Goal: Task Accomplishment & Management: Manage account settings

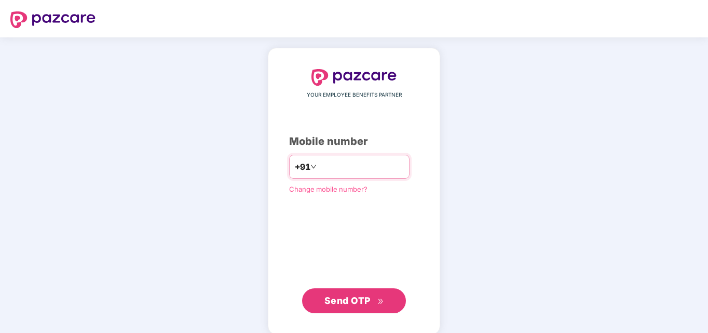
click at [319, 166] on input "number" at bounding box center [361, 166] width 85 height 17
type input "**********"
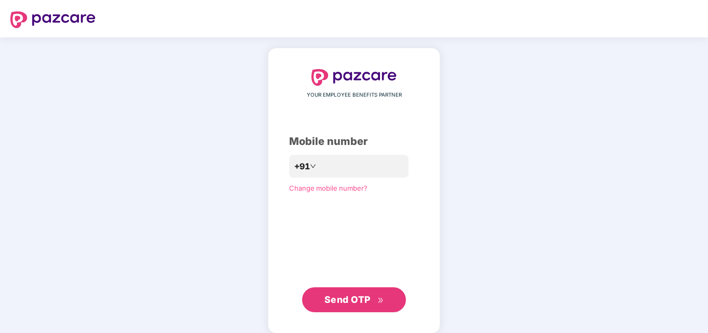
click at [364, 299] on span "Send OTP" at bounding box center [348, 299] width 46 height 11
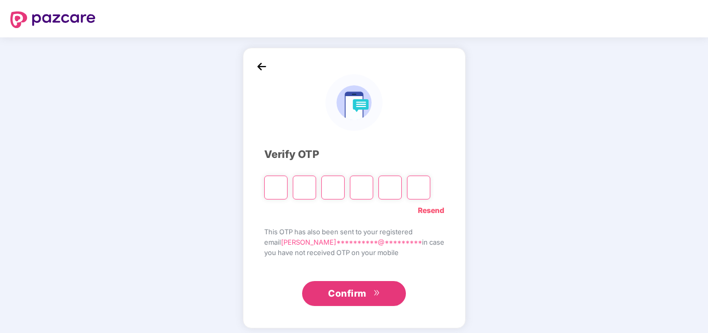
type input "*"
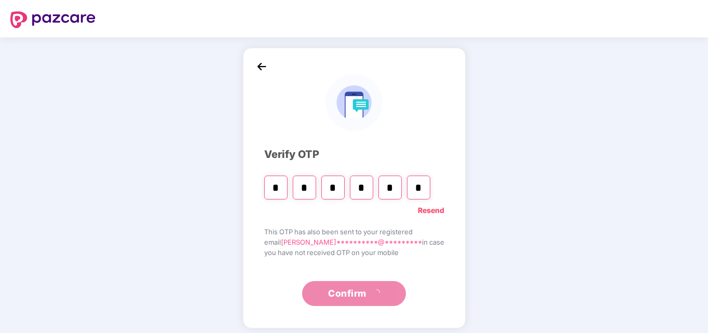
type input "*"
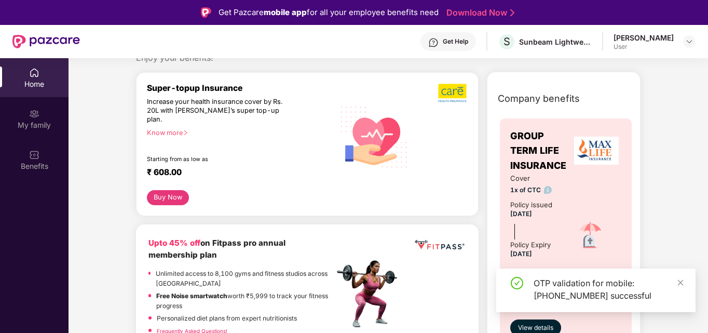
scroll to position [52, 0]
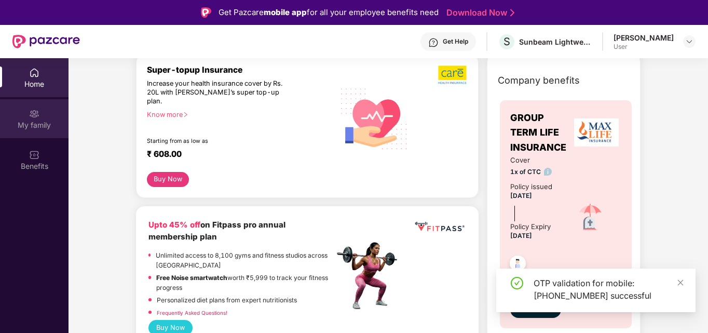
click at [22, 126] on div "My family" at bounding box center [34, 125] width 69 height 10
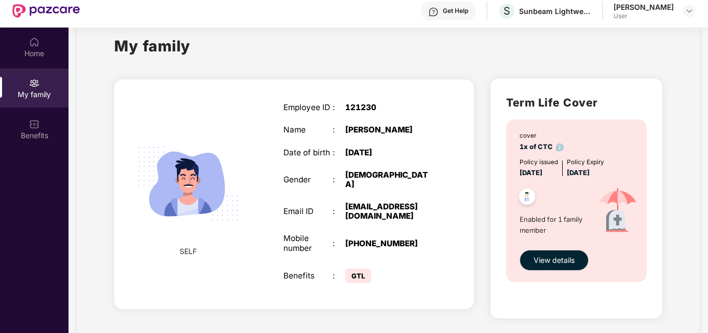
scroll to position [58, 0]
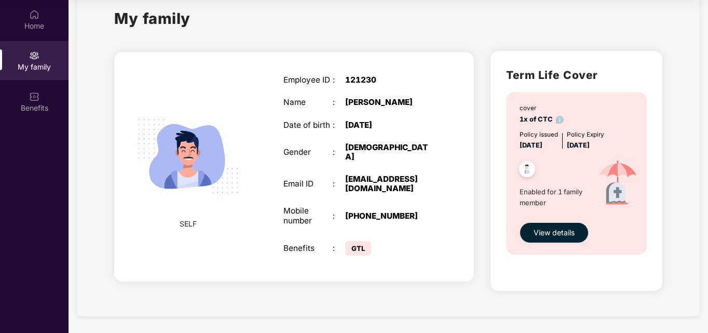
click at [549, 230] on span "View details" at bounding box center [554, 232] width 41 height 11
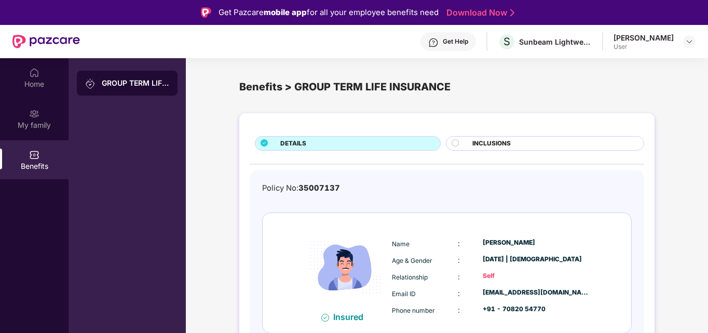
click at [24, 164] on div "Benefits" at bounding box center [34, 166] width 69 height 10
